Goal: Find specific page/section: Find specific page/section

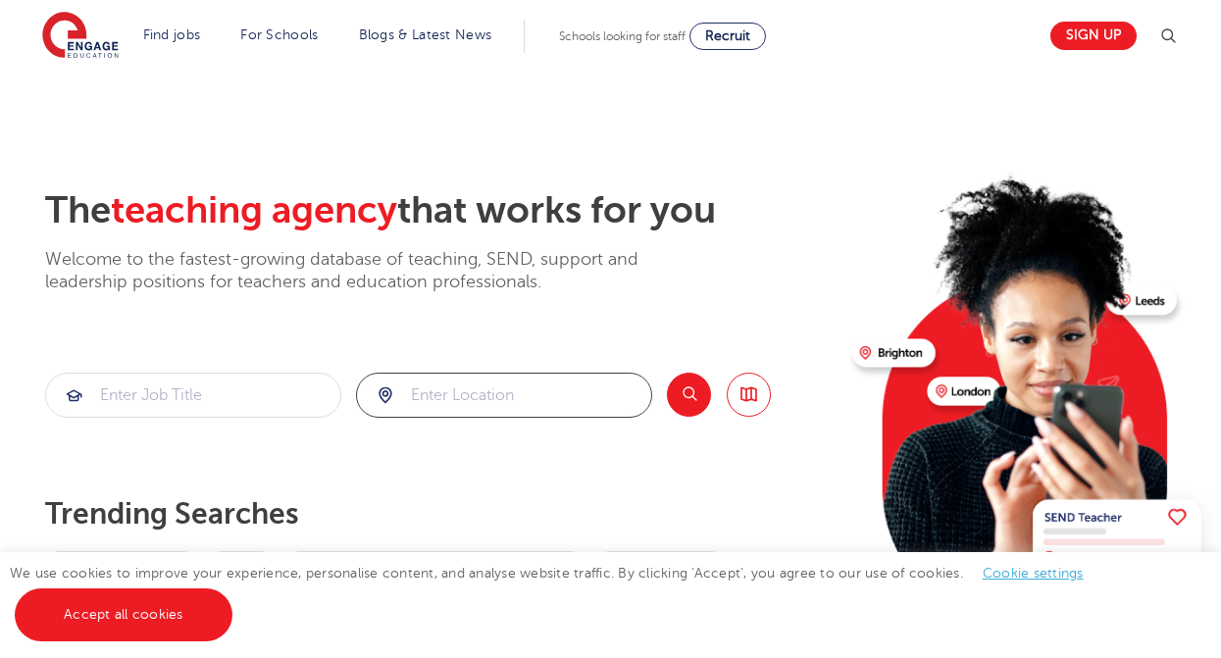
click at [455, 396] on input "search" at bounding box center [504, 395] width 294 height 43
type input "B46GJ"
click at [663, 389] on section "B46GJ Search Browse all Jobs" at bounding box center [407, 395] width 725 height 45
click at [682, 391] on button "Search" at bounding box center [689, 395] width 44 height 44
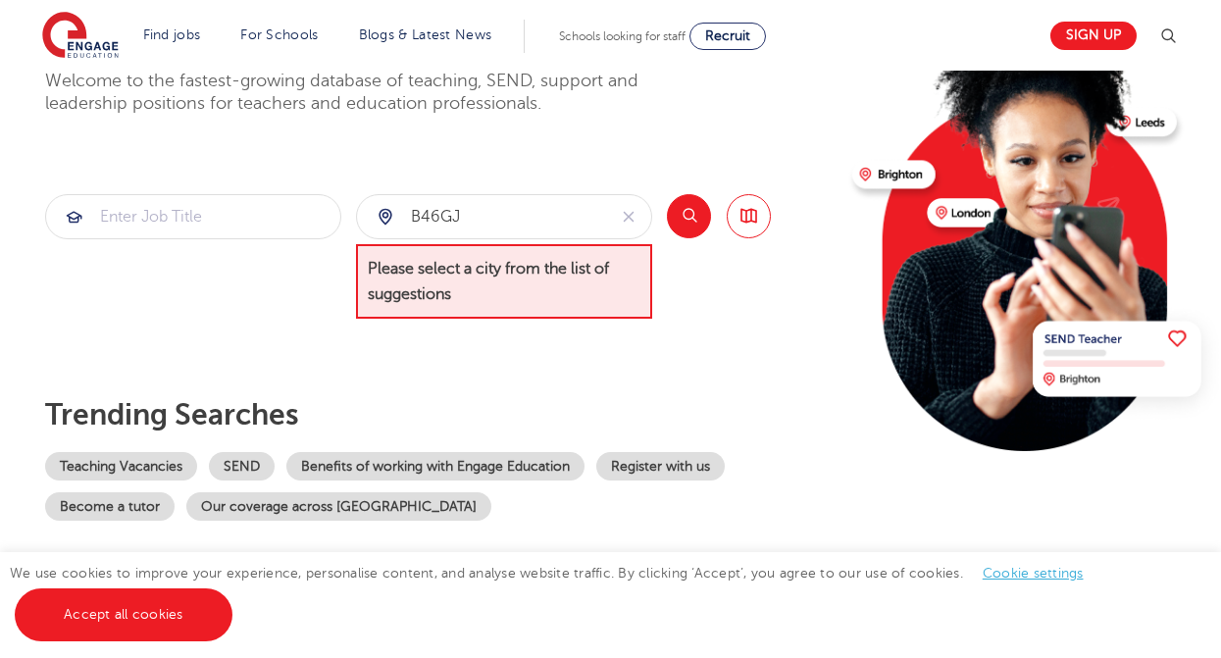
scroll to position [179, 0]
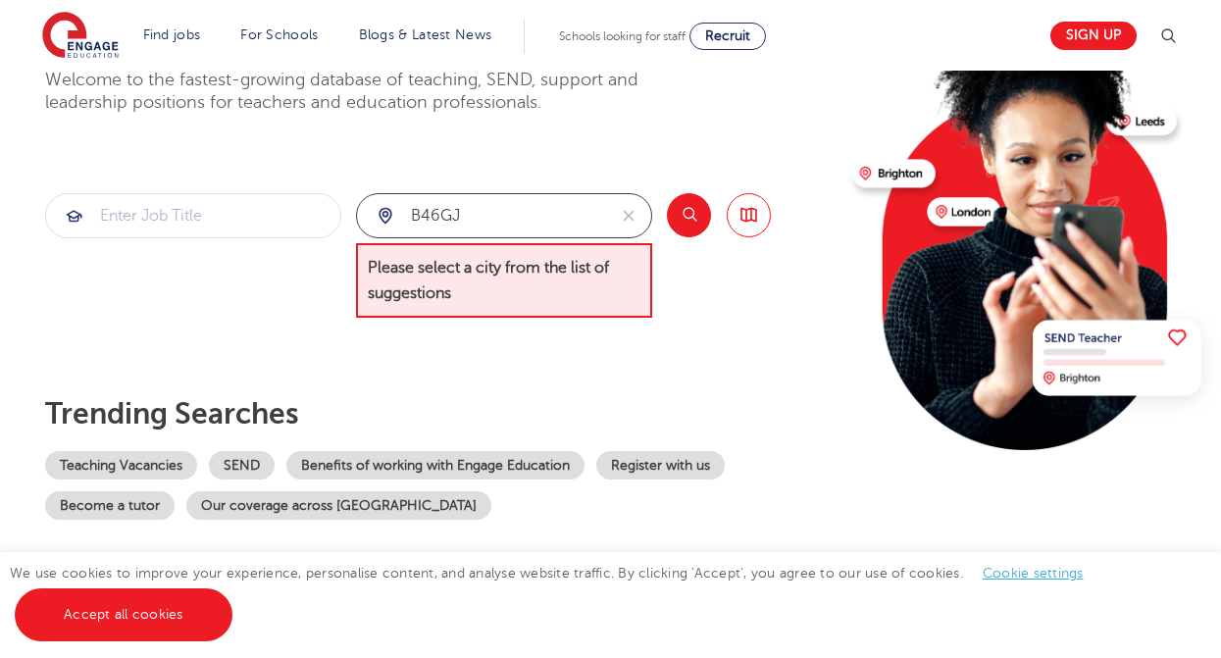
click at [534, 207] on input "B46GJ" at bounding box center [481, 215] width 249 height 43
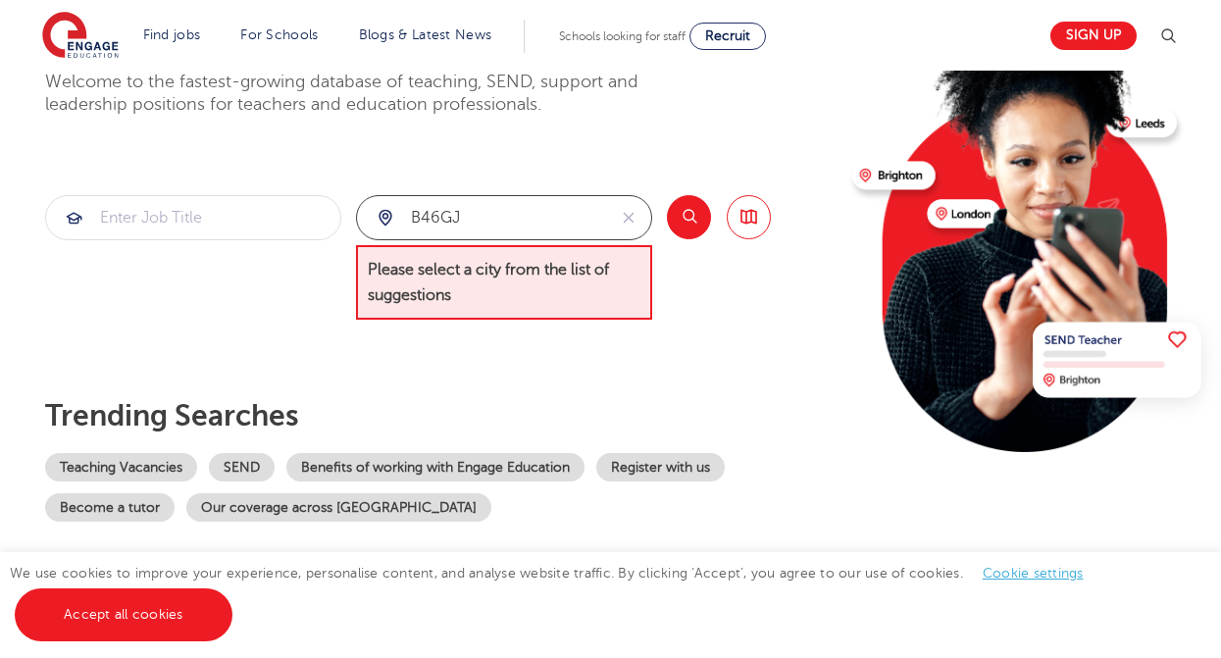
scroll to position [178, 0]
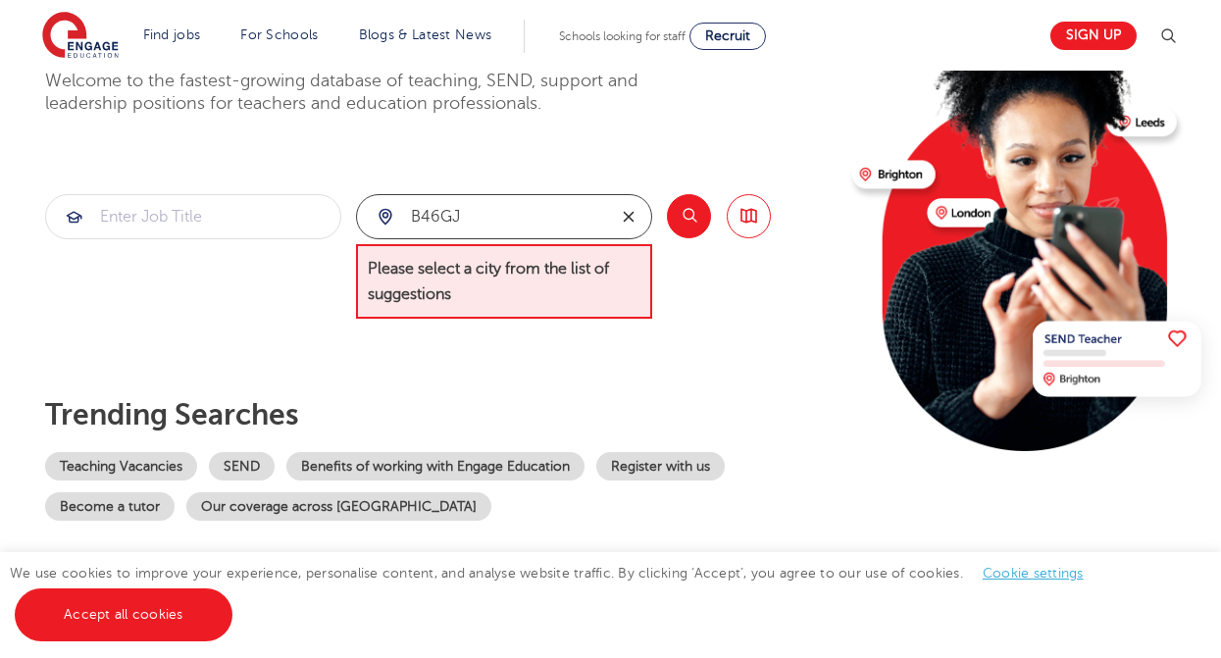
click at [634, 216] on icon "reset" at bounding box center [629, 217] width 20 height 18
click at [507, 217] on input "search" at bounding box center [504, 216] width 294 height 43
type input "B"
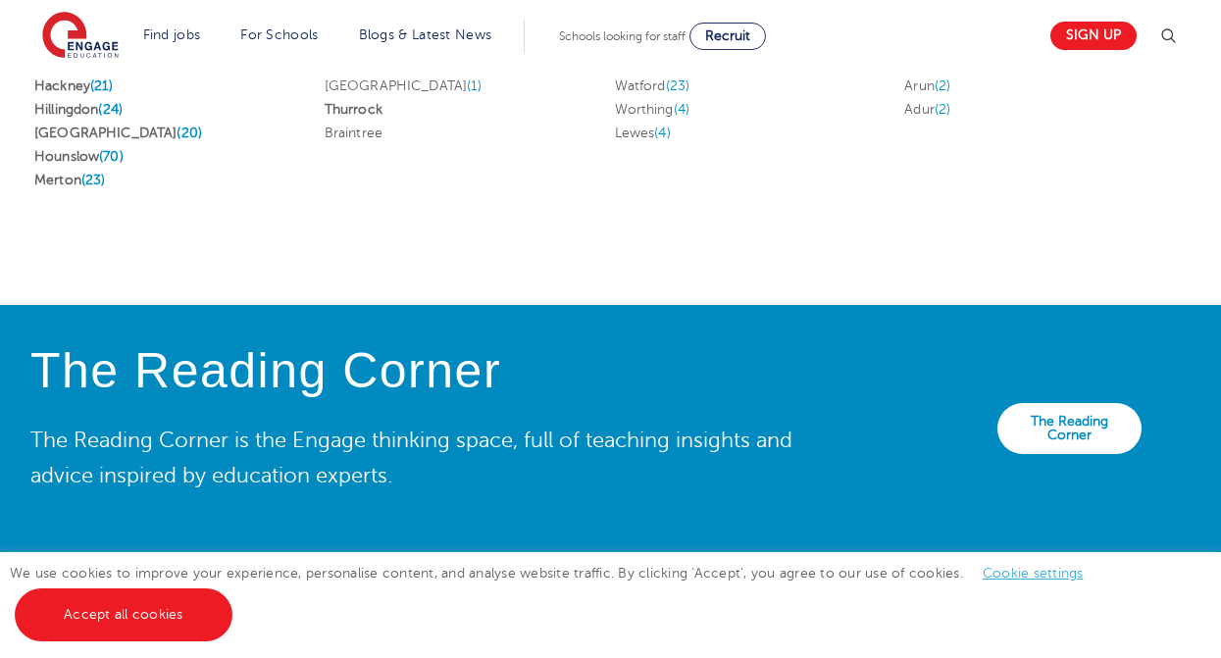
scroll to position [4230, 0]
